Goal: Find specific page/section: Find specific page/section

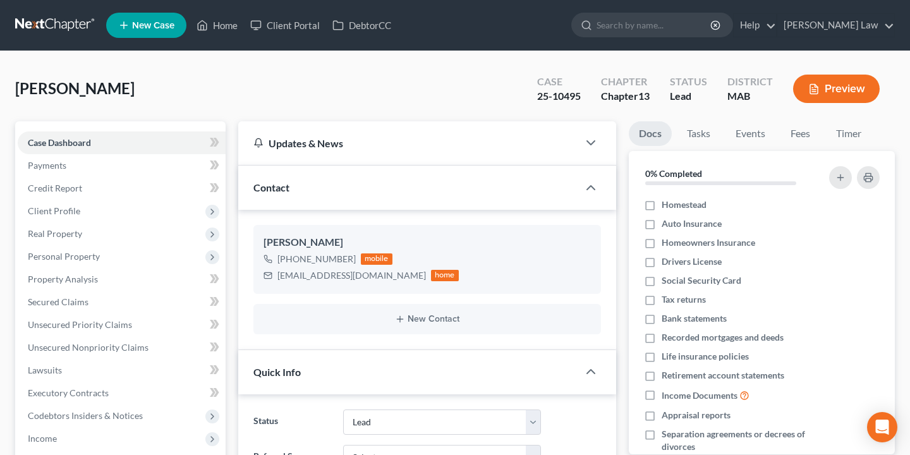
select select "10"
type input "daw"
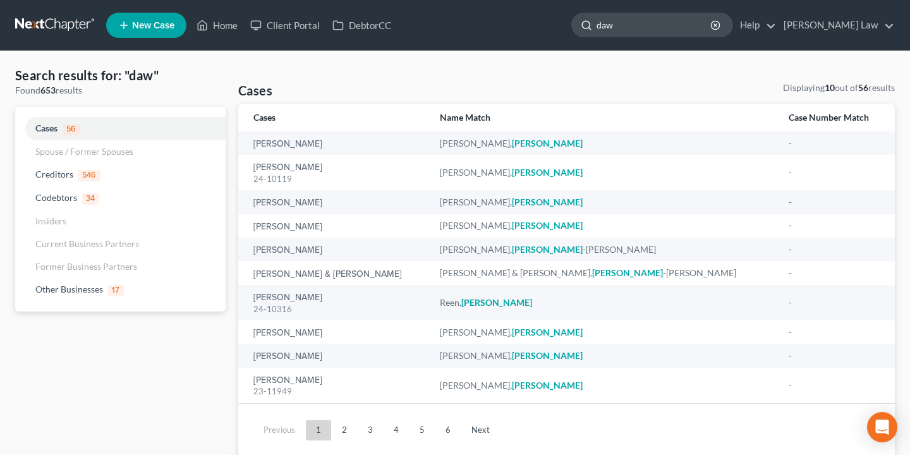
click at [713, 30] on input "daw" at bounding box center [655, 24] width 116 height 23
click at [721, 27] on icon "button" at bounding box center [716, 25] width 10 height 10
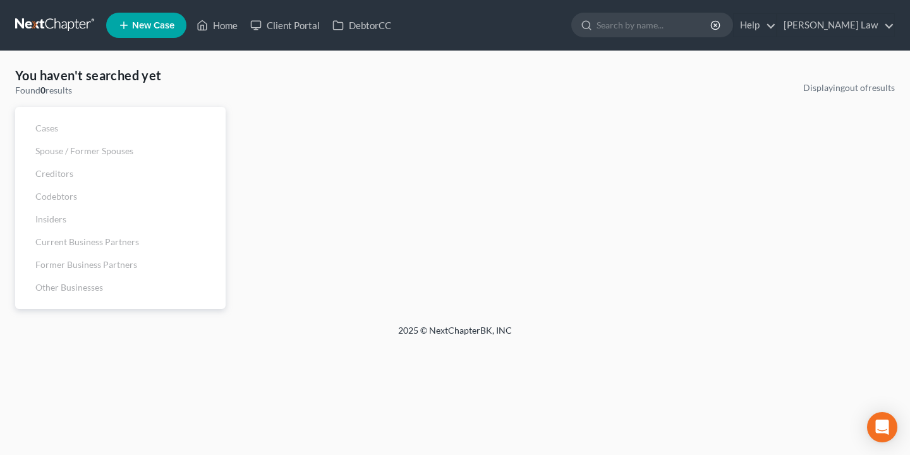
click at [696, 37] on form at bounding box center [653, 25] width 162 height 25
click at [696, 27] on input "search" at bounding box center [655, 24] width 116 height 23
type input "ash"
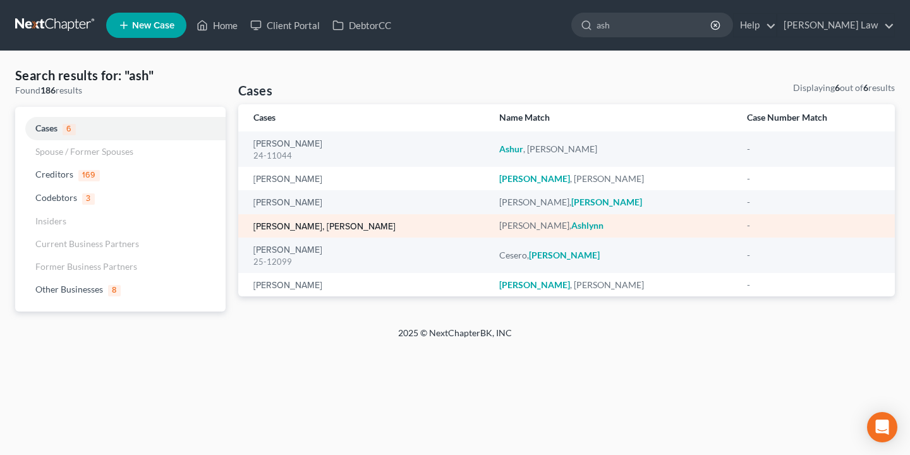
click at [293, 224] on link "[PERSON_NAME], [PERSON_NAME]" at bounding box center [325, 227] width 142 height 9
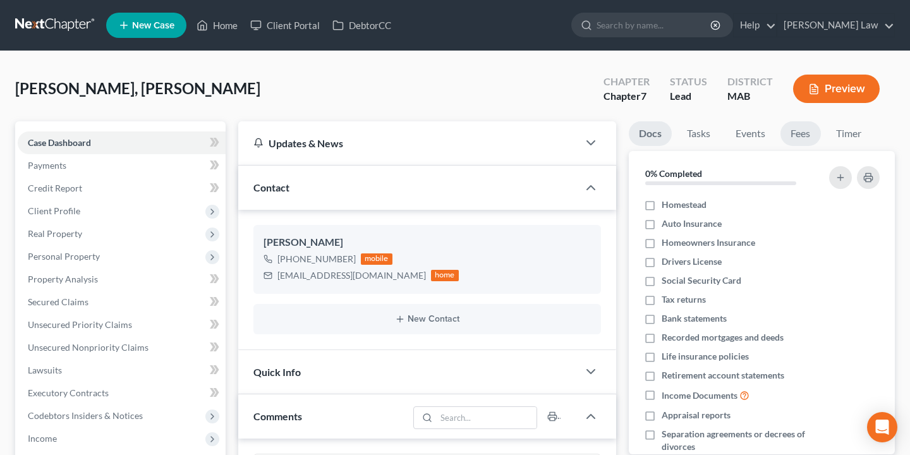
scroll to position [536, 0]
click at [793, 131] on link "Fees" at bounding box center [801, 133] width 40 height 25
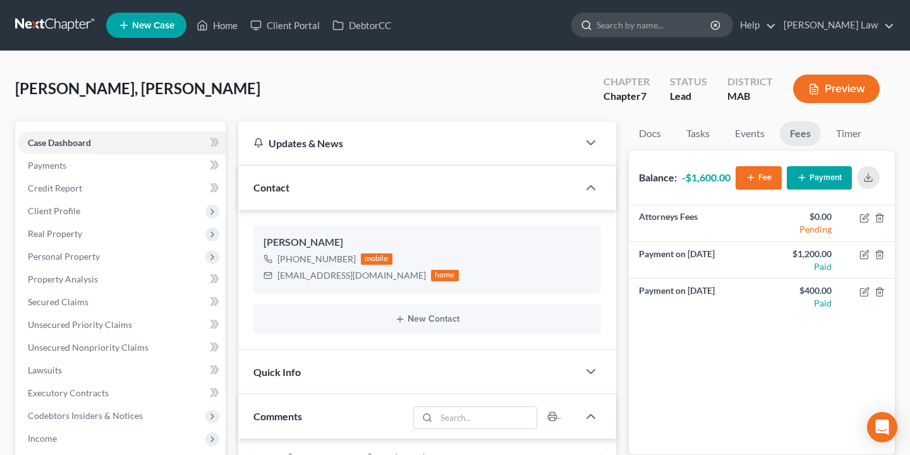
click at [713, 34] on input "search" at bounding box center [655, 24] width 116 height 23
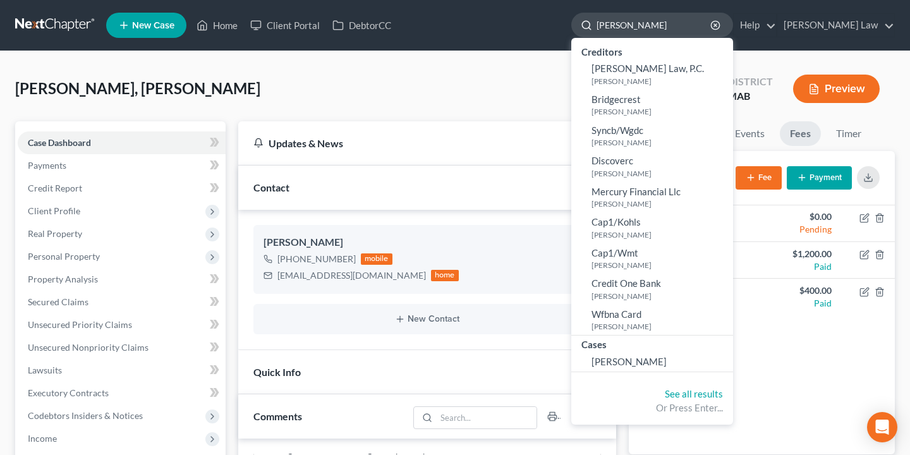
type input "[PERSON_NAME]"
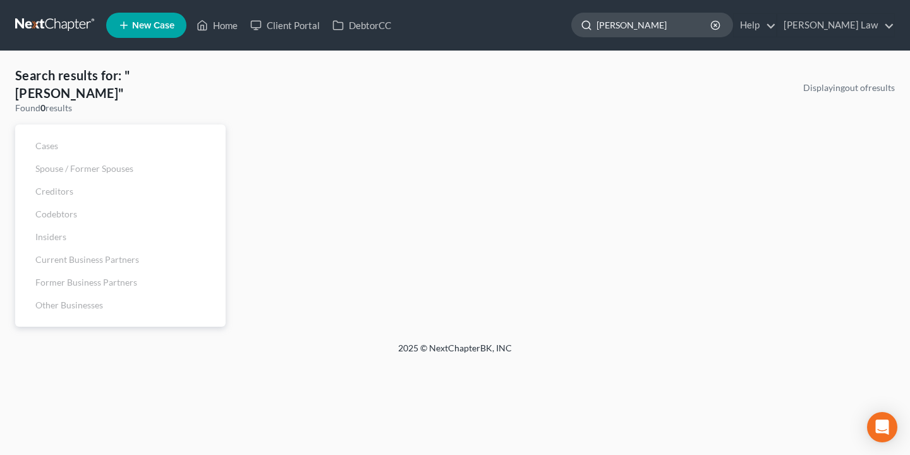
click at [733, 32] on div "[PERSON_NAME]" at bounding box center [653, 25] width 162 height 25
click at [721, 24] on icon "button" at bounding box center [716, 25] width 10 height 10
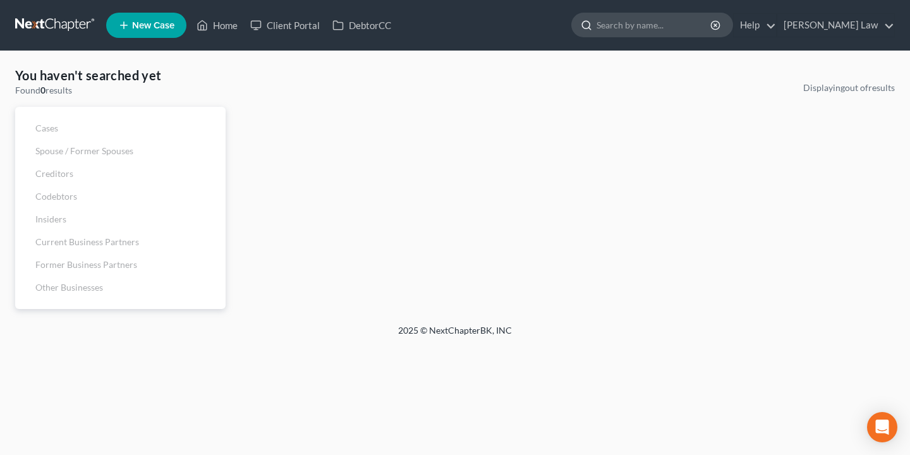
click at [671, 27] on input "search" at bounding box center [655, 24] width 116 height 23
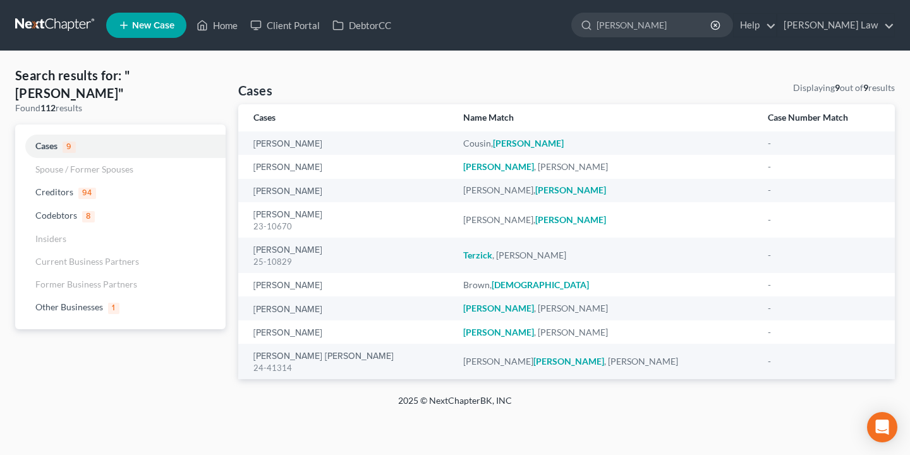
type input "[PERSON_NAME]"
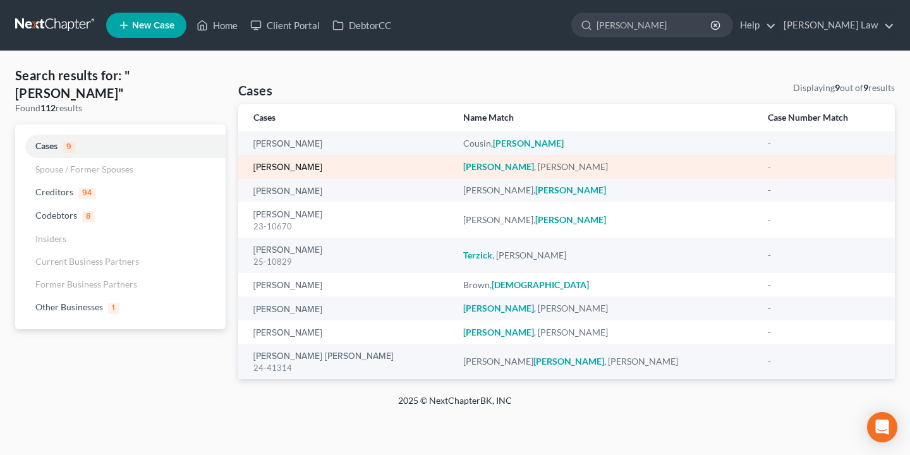
drag, startPoint x: 627, startPoint y: 51, endPoint x: 271, endPoint y: 170, distance: 375.5
click at [271, 170] on link "[PERSON_NAME]" at bounding box center [288, 167] width 69 height 9
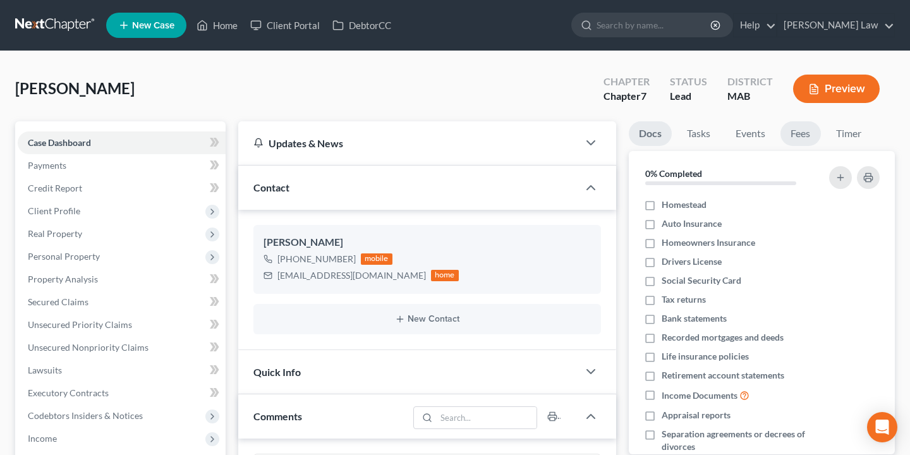
click at [798, 134] on link "Fees" at bounding box center [801, 133] width 40 height 25
